Goal: Task Accomplishment & Management: Use online tool/utility

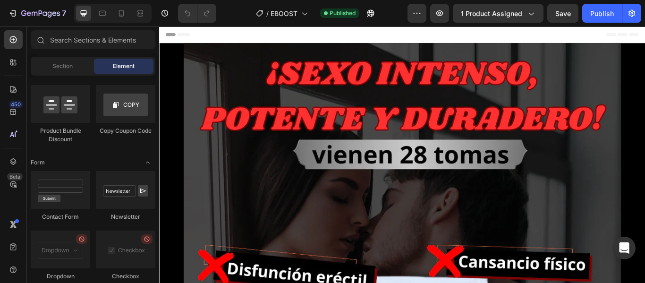
scroll to position [2657, 0]
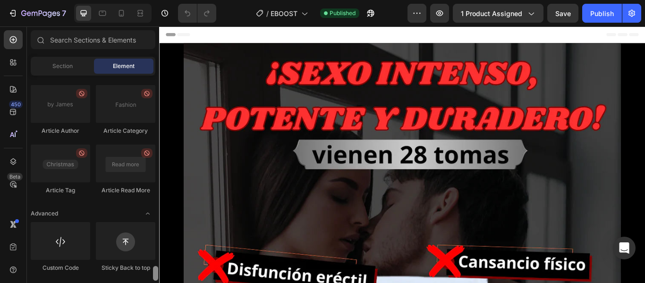
drag, startPoint x: 155, startPoint y: 84, endPoint x: 143, endPoint y: 302, distance: 218.1
click at [143, 0] on html "7 Version history / EBOOST Published Preview 1 product assigned Save Publish 45…" at bounding box center [322, 0] width 645 height 0
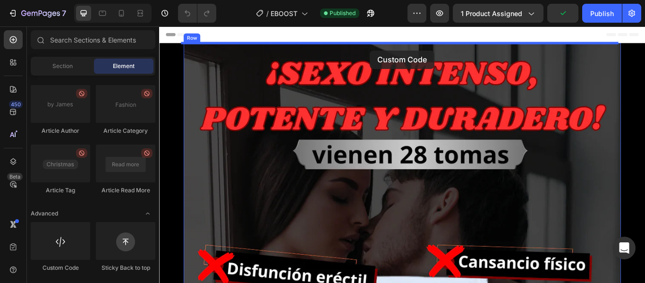
drag, startPoint x: 246, startPoint y: 275, endPoint x: 405, endPoint y: 54, distance: 271.8
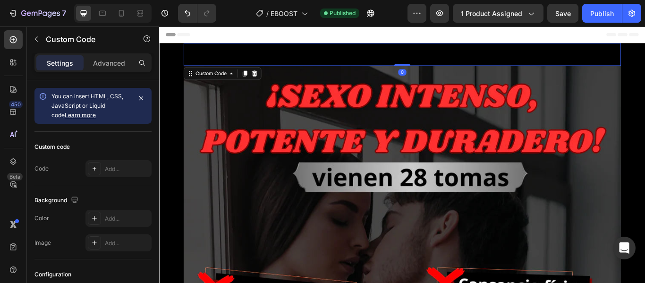
click at [443, 55] on span "Custom code" at bounding box center [443, 58] width 510 height 11
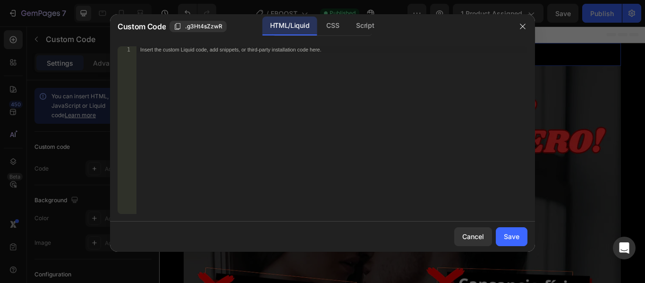
click at [233, 59] on div "Insert the custom Liquid code, add snippets, or third-party installation code h…" at bounding box center [332, 136] width 391 height 181
paste textarea
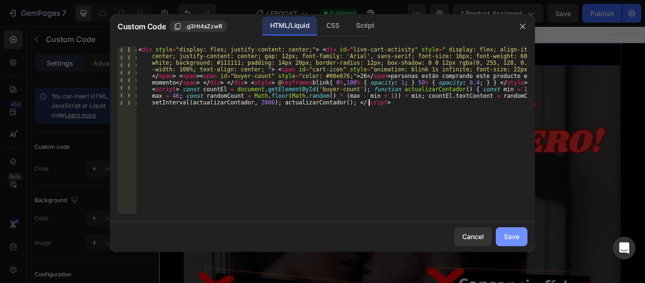
click at [513, 238] on div "Save" at bounding box center [512, 236] width 16 height 10
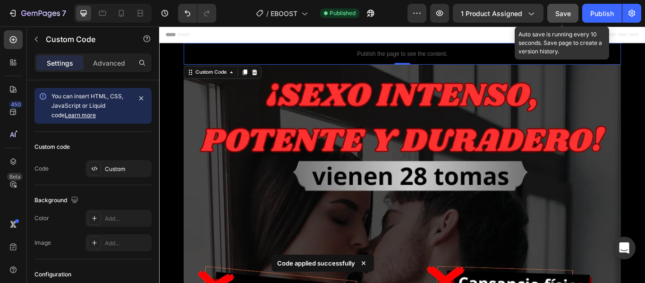
click at [564, 14] on span "Save" at bounding box center [564, 13] width 16 height 8
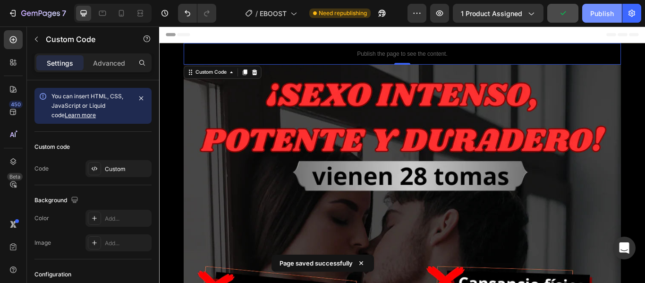
click at [599, 18] on div "Publish" at bounding box center [603, 14] width 24 height 10
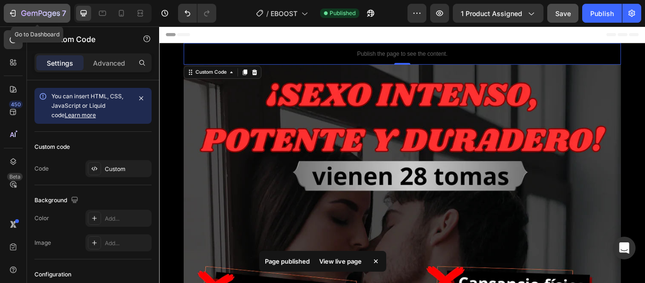
click at [13, 10] on icon "button" at bounding box center [14, 13] width 4 height 7
